Goal: Transaction & Acquisition: Purchase product/service

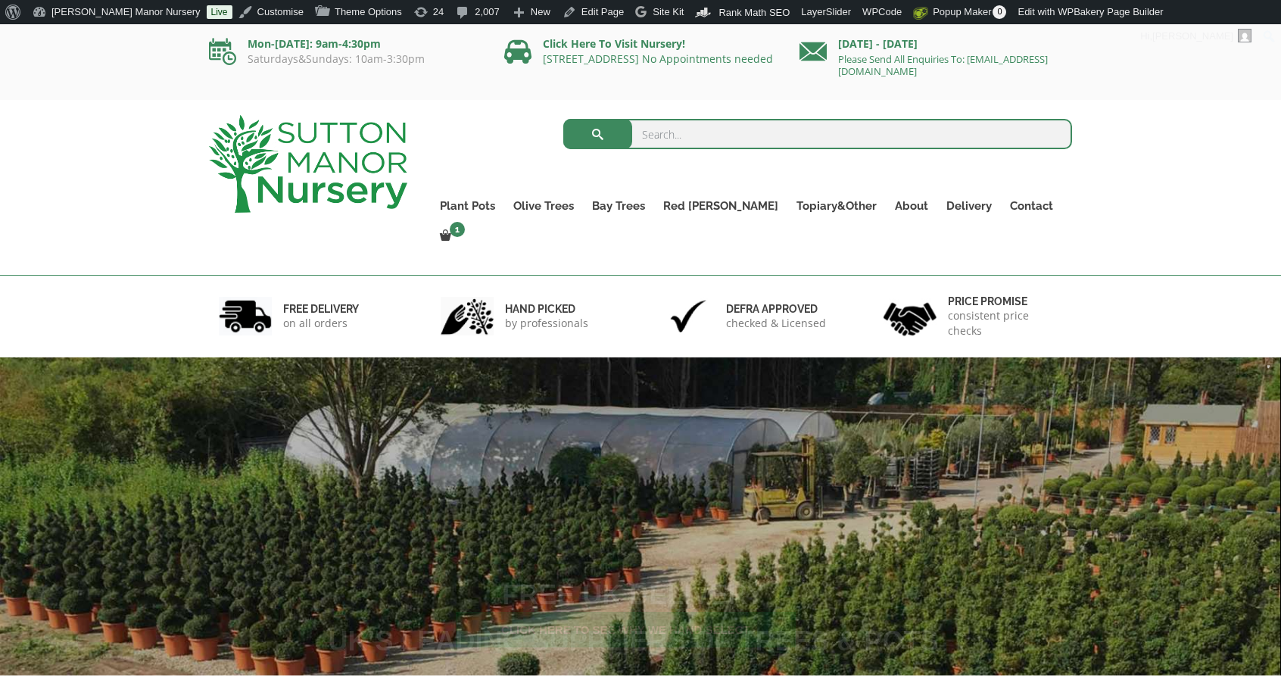
click at [928, 139] on input "search" at bounding box center [818, 134] width 510 height 30
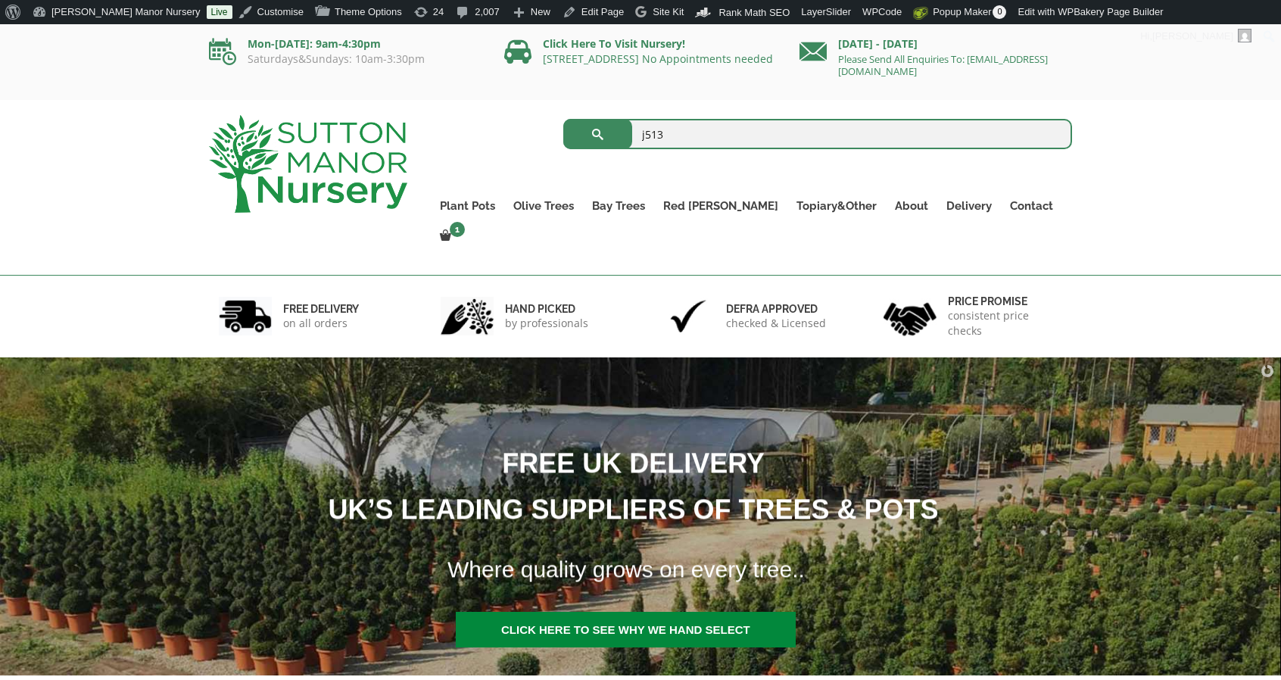
type input "j513"
click at [563, 119] on button "submit" at bounding box center [597, 134] width 69 height 30
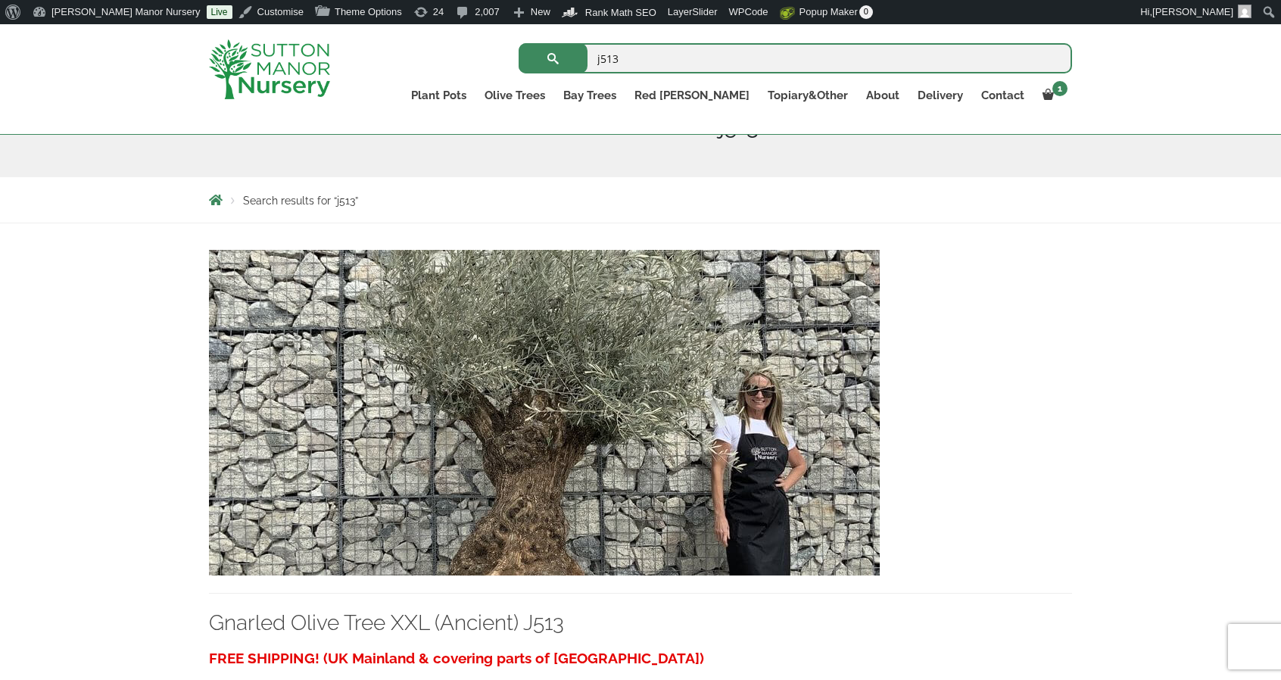
scroll to position [379, 0]
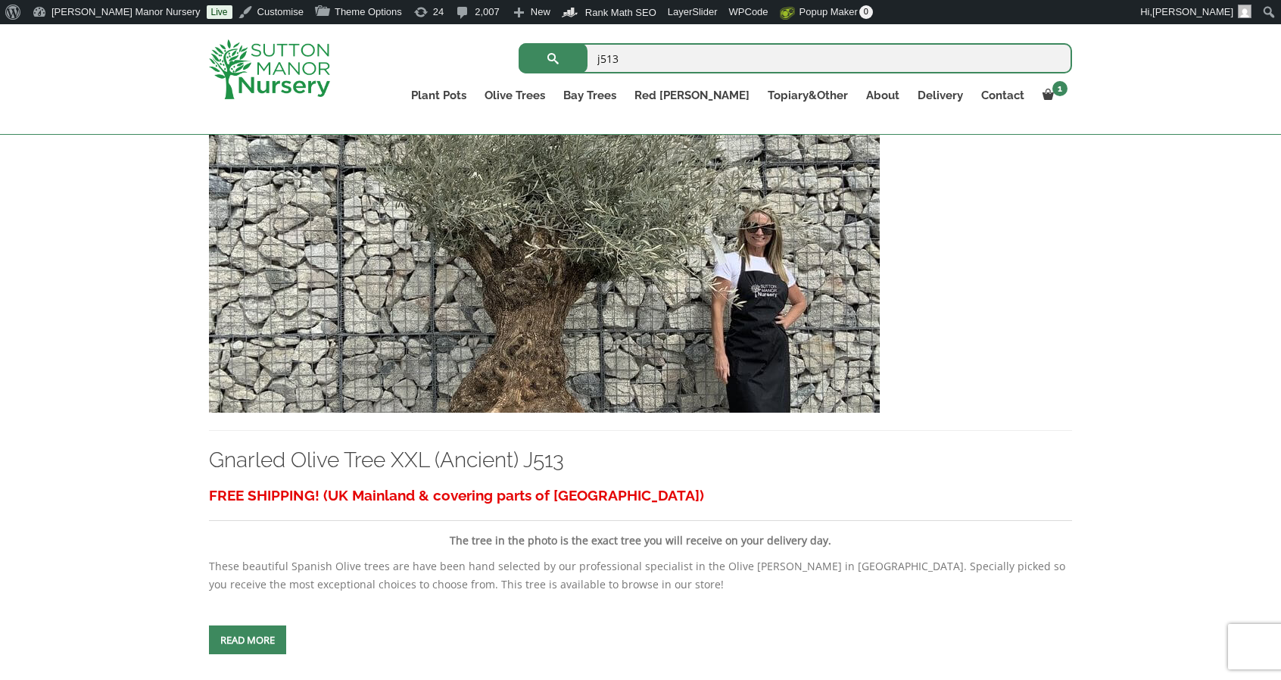
click at [695, 348] on img at bounding box center [544, 250] width 671 height 326
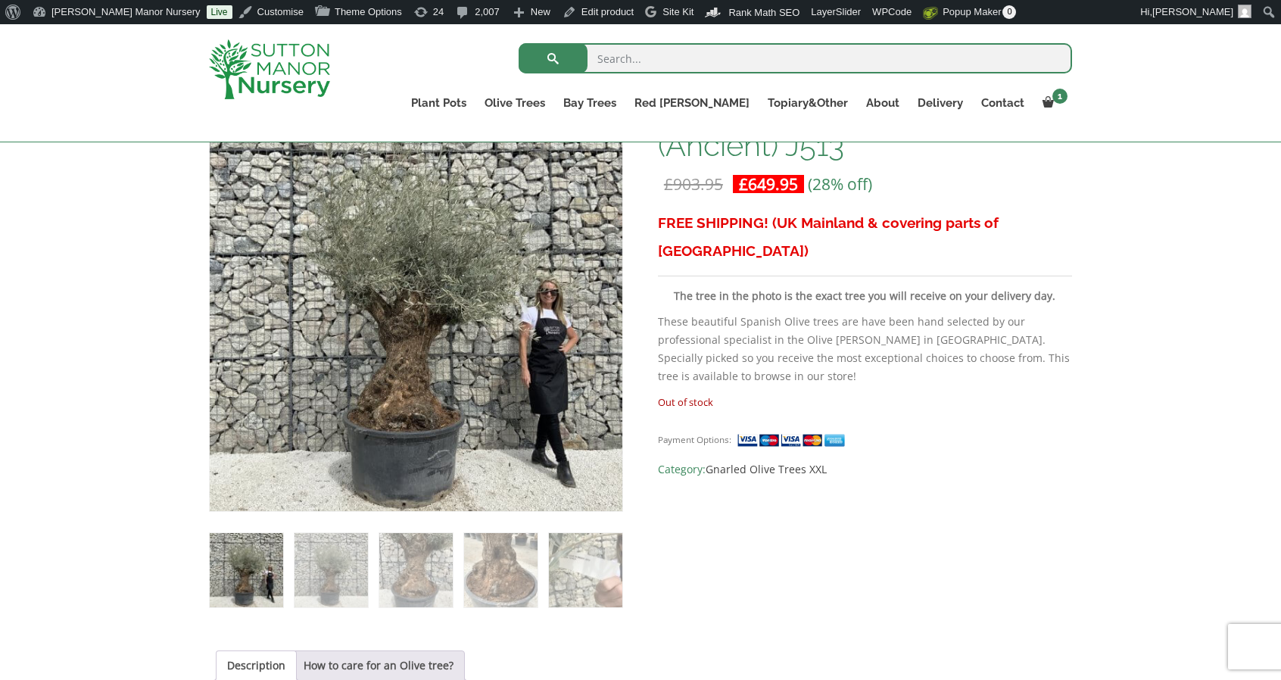
scroll to position [151, 0]
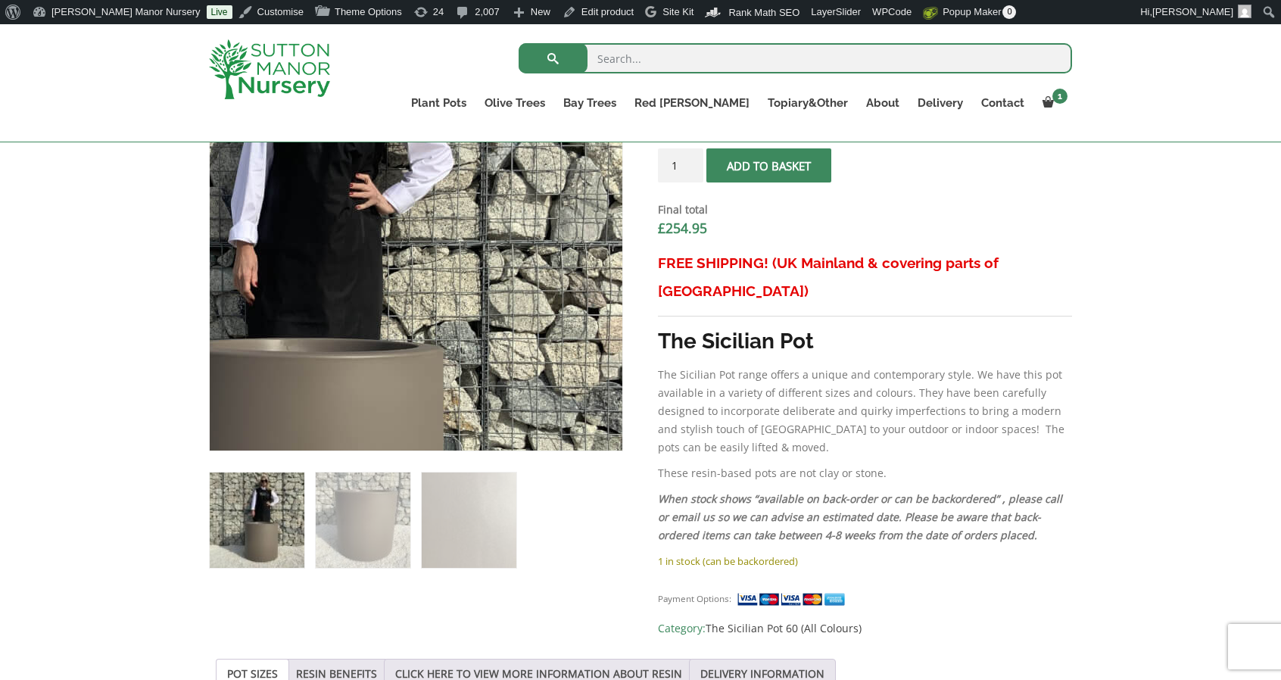
scroll to position [577, 0]
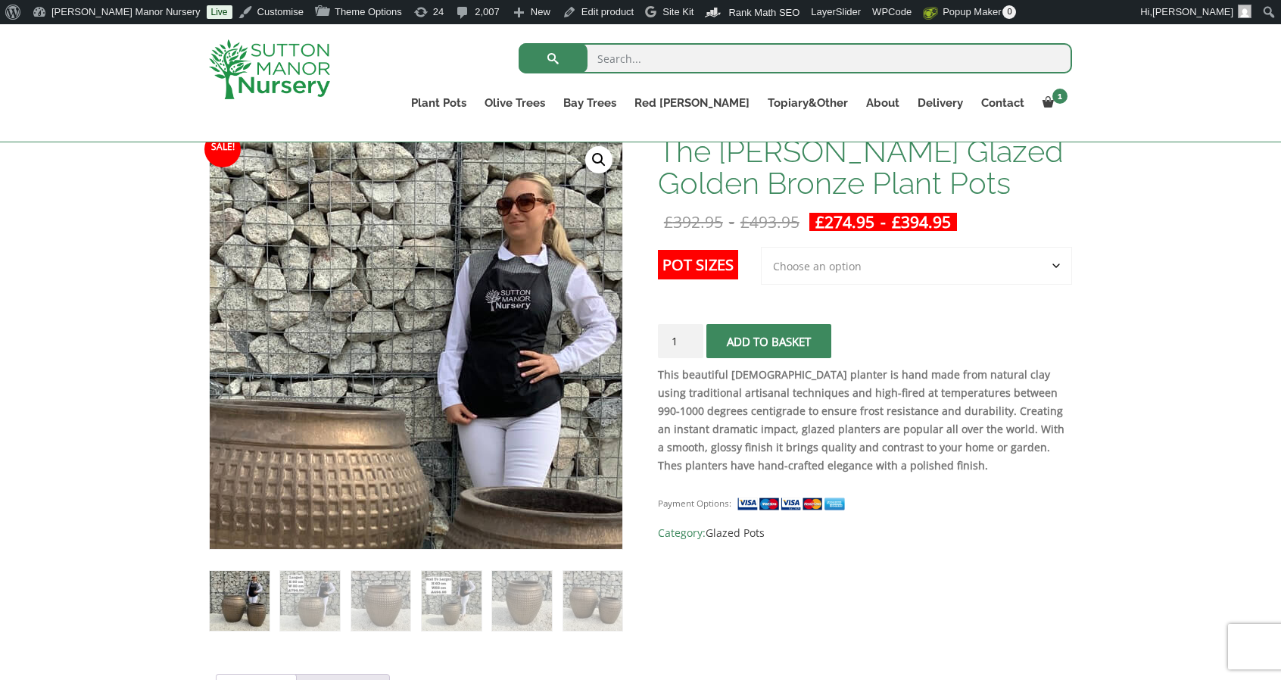
scroll to position [240, 0]
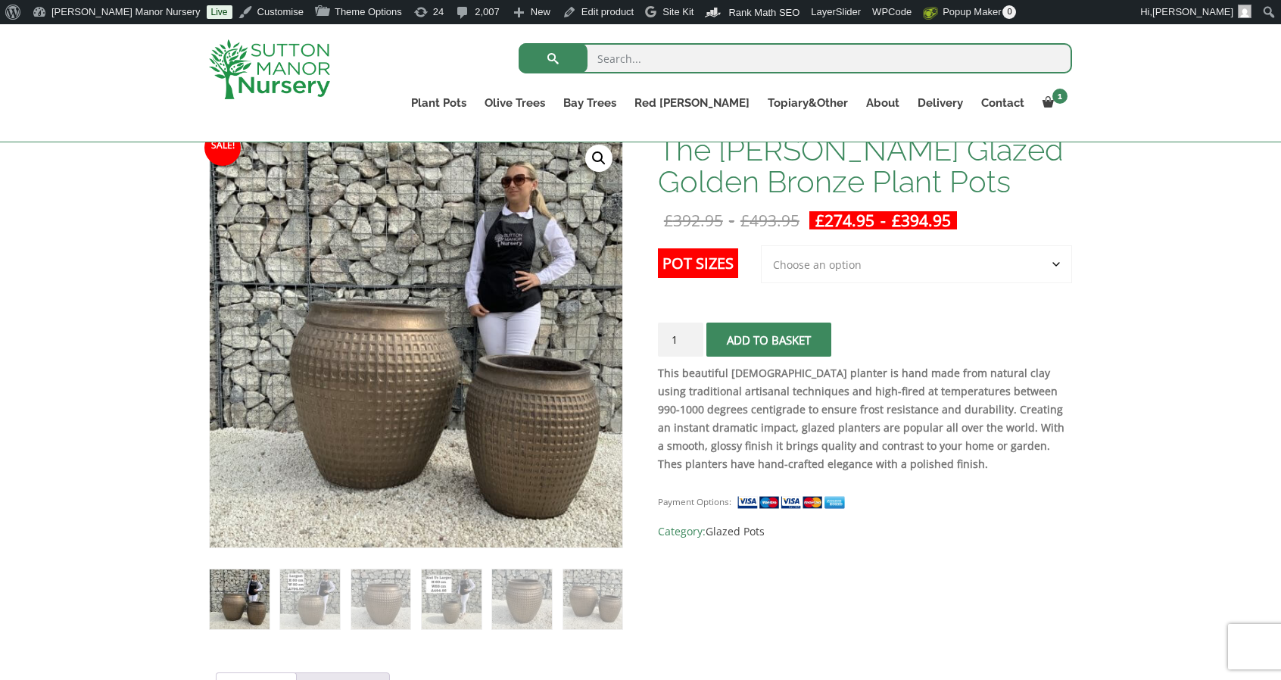
click at [883, 252] on select "Choose an option 2nd to Largest Pot In The Picture Largest pot In The Picture" at bounding box center [916, 264] width 311 height 38
select select "Largest pot In The Picture"
click at [763, 245] on select "Choose an option 2nd to Largest Pot In The Picture Largest pot In The Picture" at bounding box center [916, 264] width 311 height 38
